Goal: Navigation & Orientation: Find specific page/section

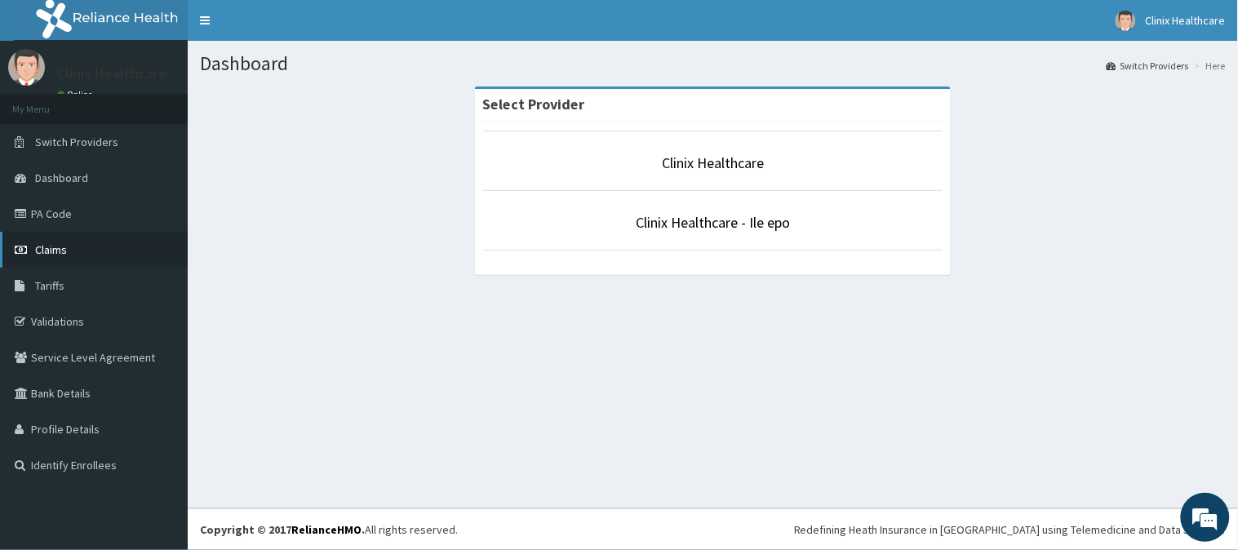
click at [88, 255] on link "Claims" at bounding box center [94, 250] width 188 height 36
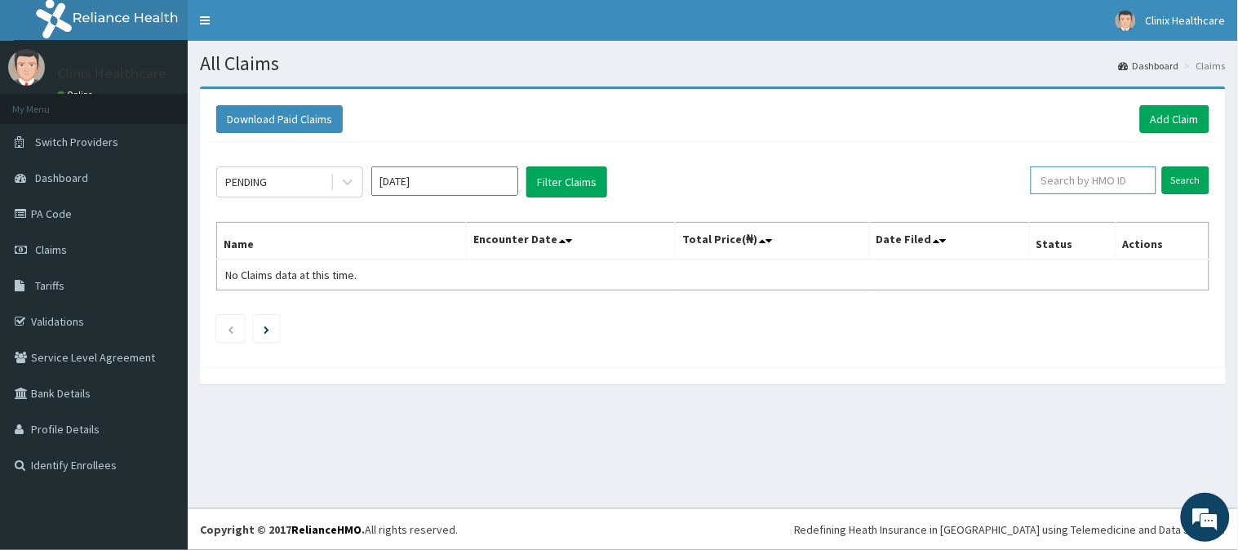
click at [1074, 179] on input "text" at bounding box center [1093, 180] width 126 height 28
click at [95, 453] on link "Identify Enrollees" at bounding box center [94, 465] width 188 height 36
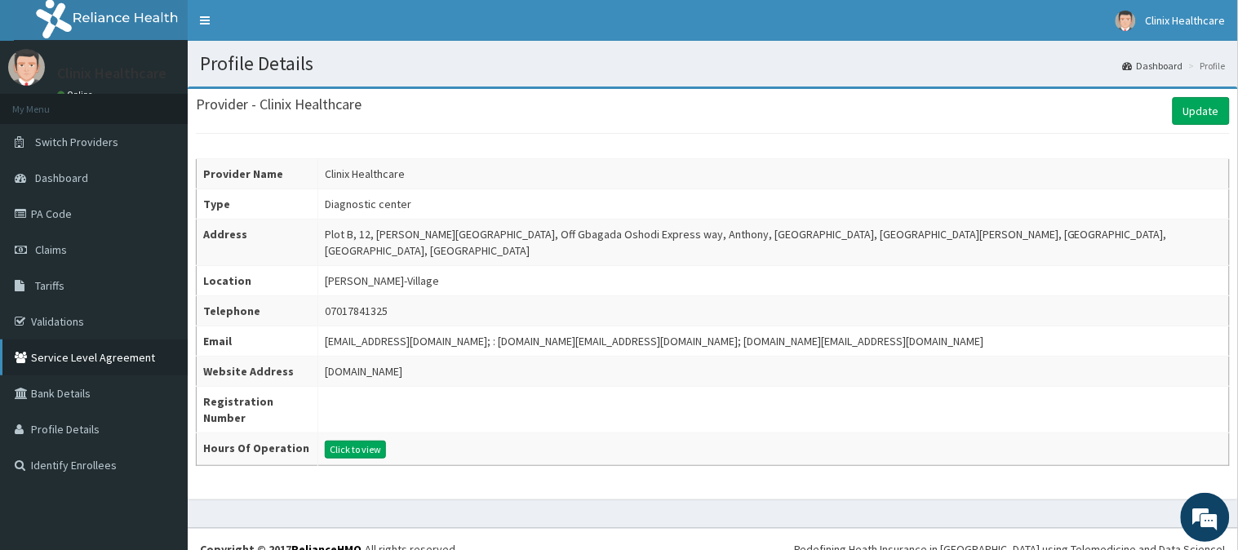
click at [31, 369] on link "Service Level Agreement" at bounding box center [94, 357] width 188 height 36
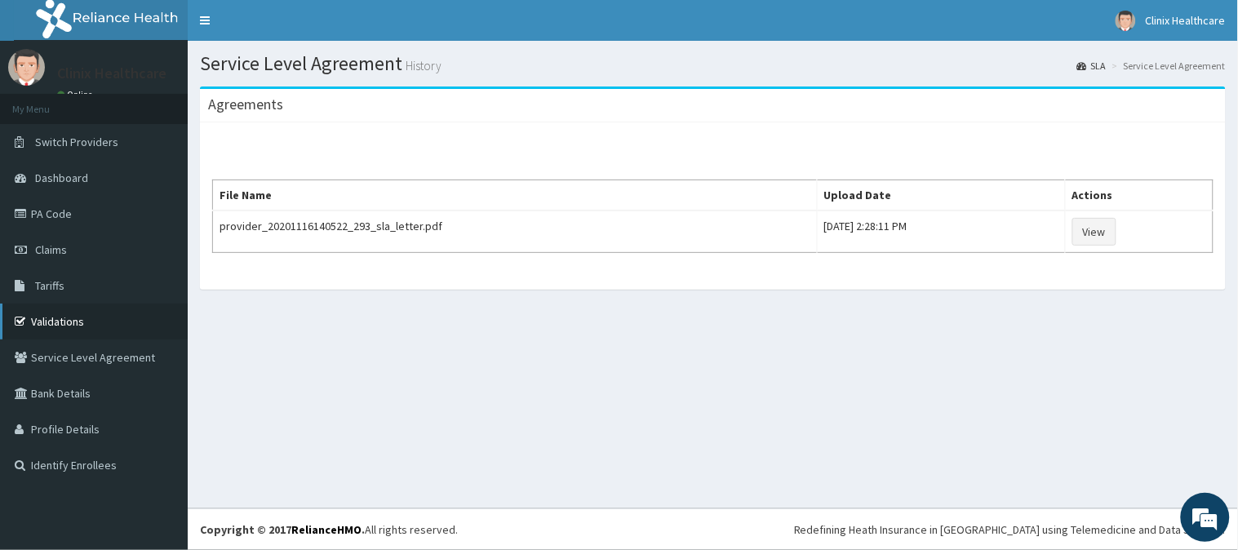
click at [69, 331] on link "Validations" at bounding box center [94, 322] width 188 height 36
